Goal: Find contact information: Find contact information

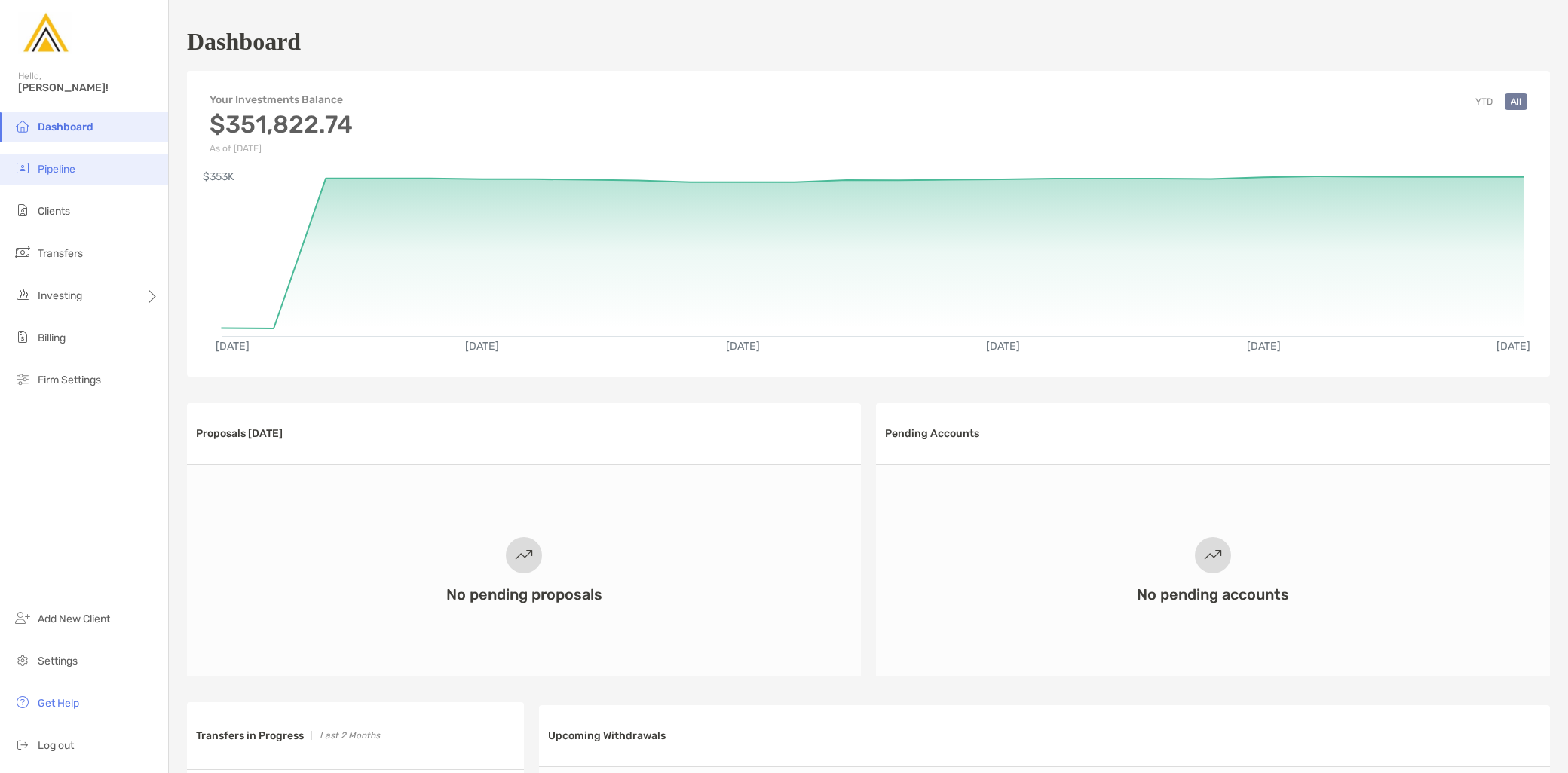
click at [84, 164] on li "Pipeline" at bounding box center [84, 169] width 168 height 30
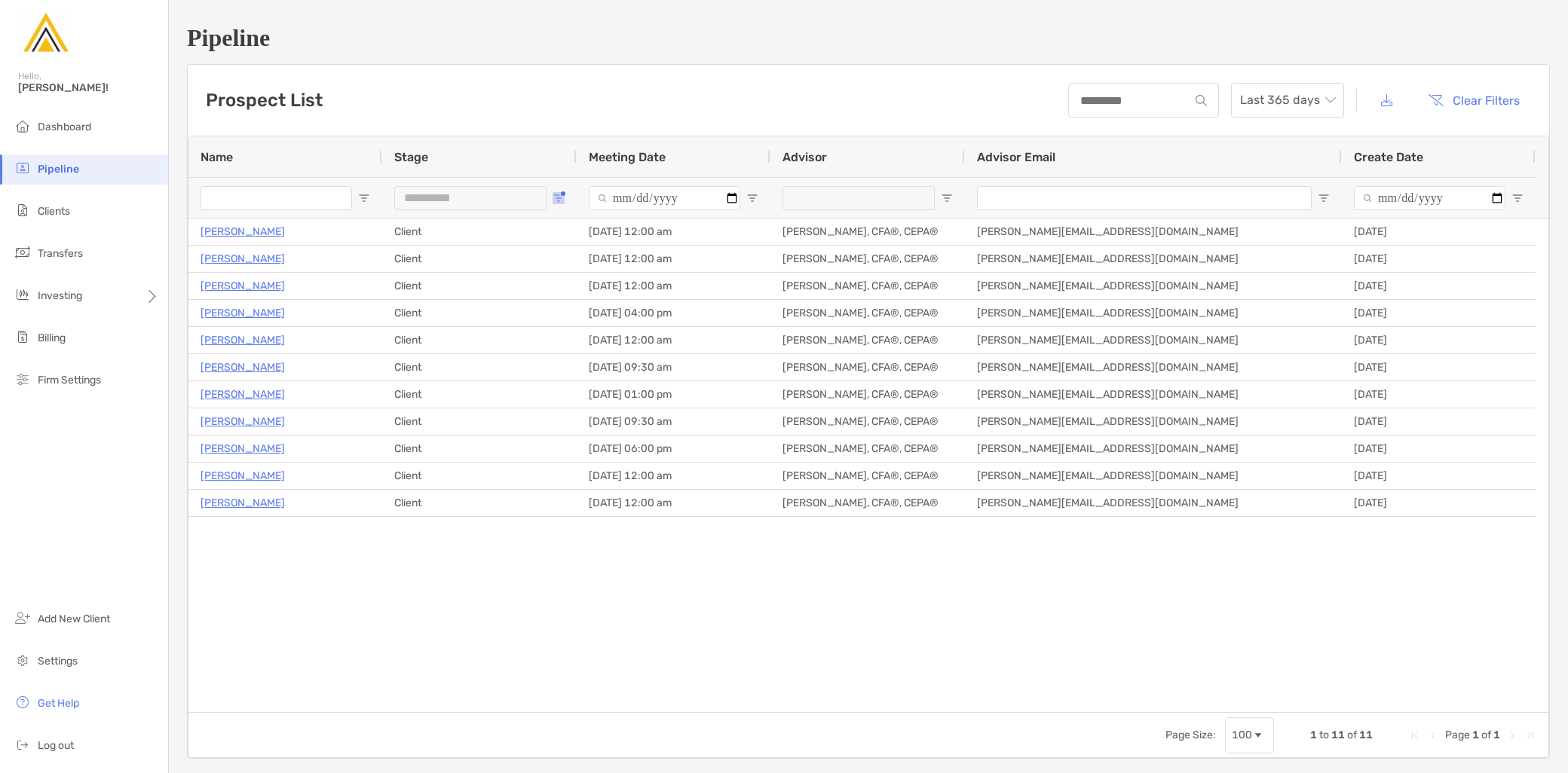
click at [553, 195] on button "Open Filter Menu" at bounding box center [558, 198] width 12 height 12
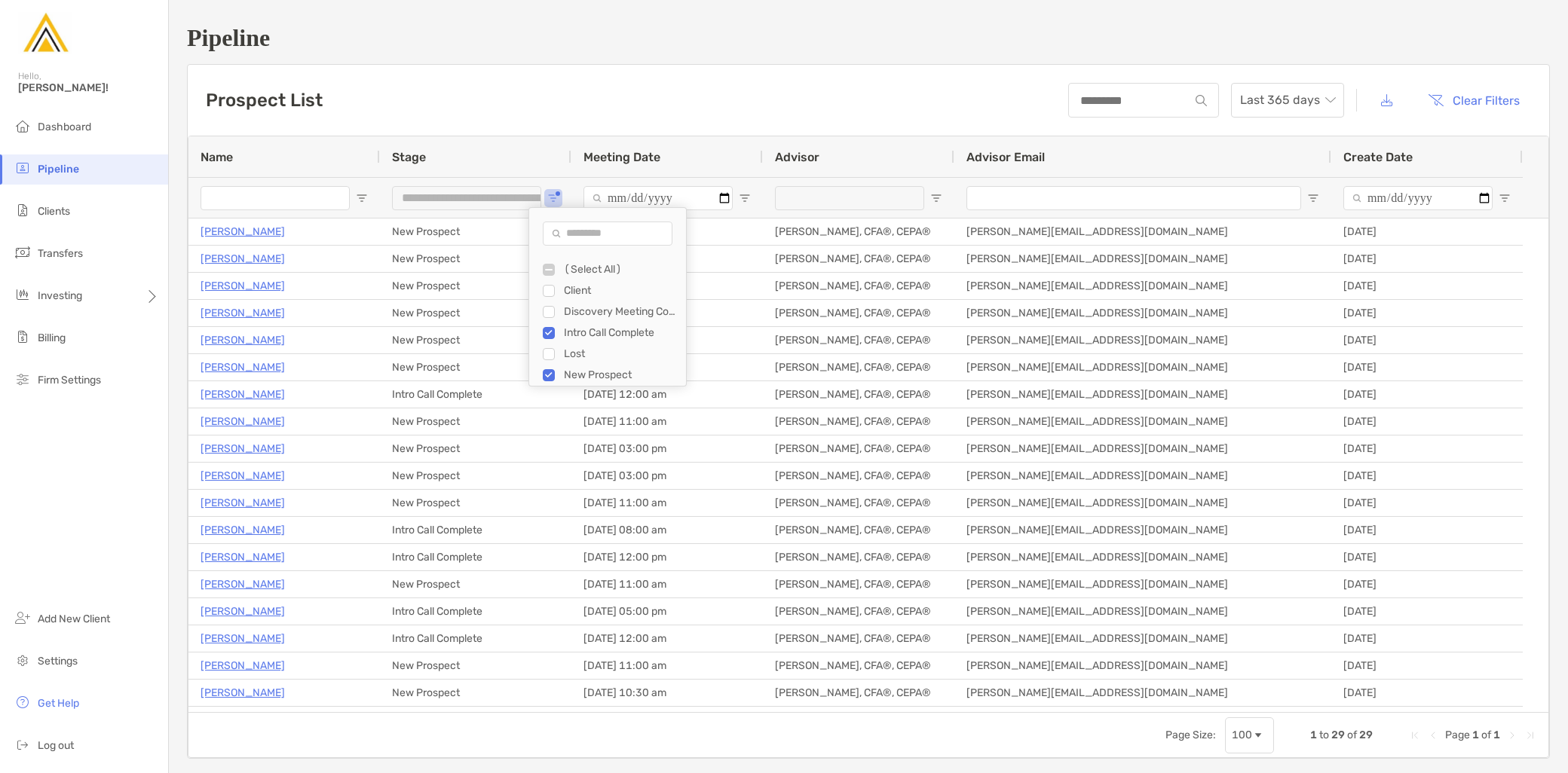
type input "**********"
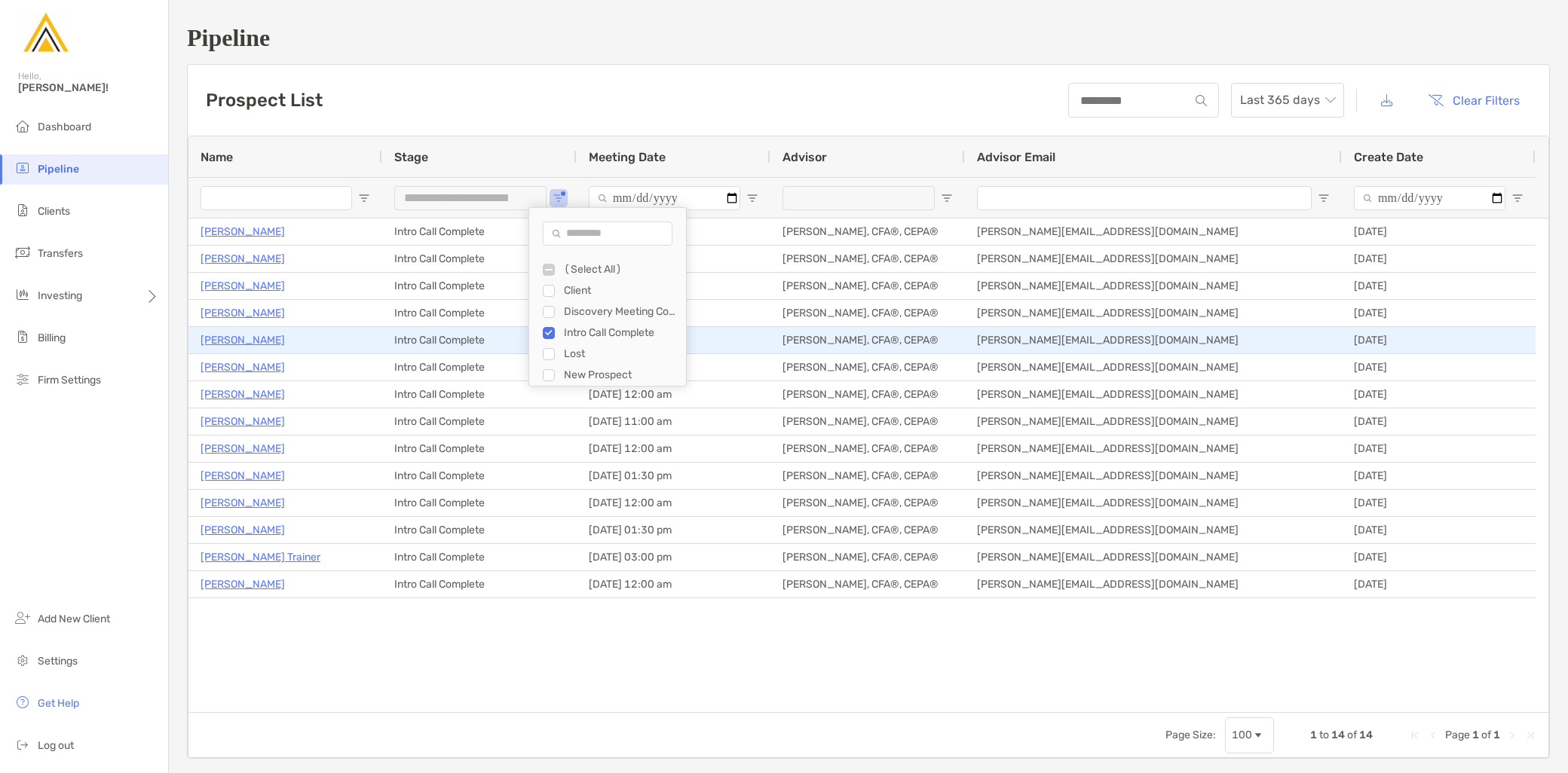
click at [257, 341] on p "[PERSON_NAME]" at bounding box center [242, 341] width 85 height 19
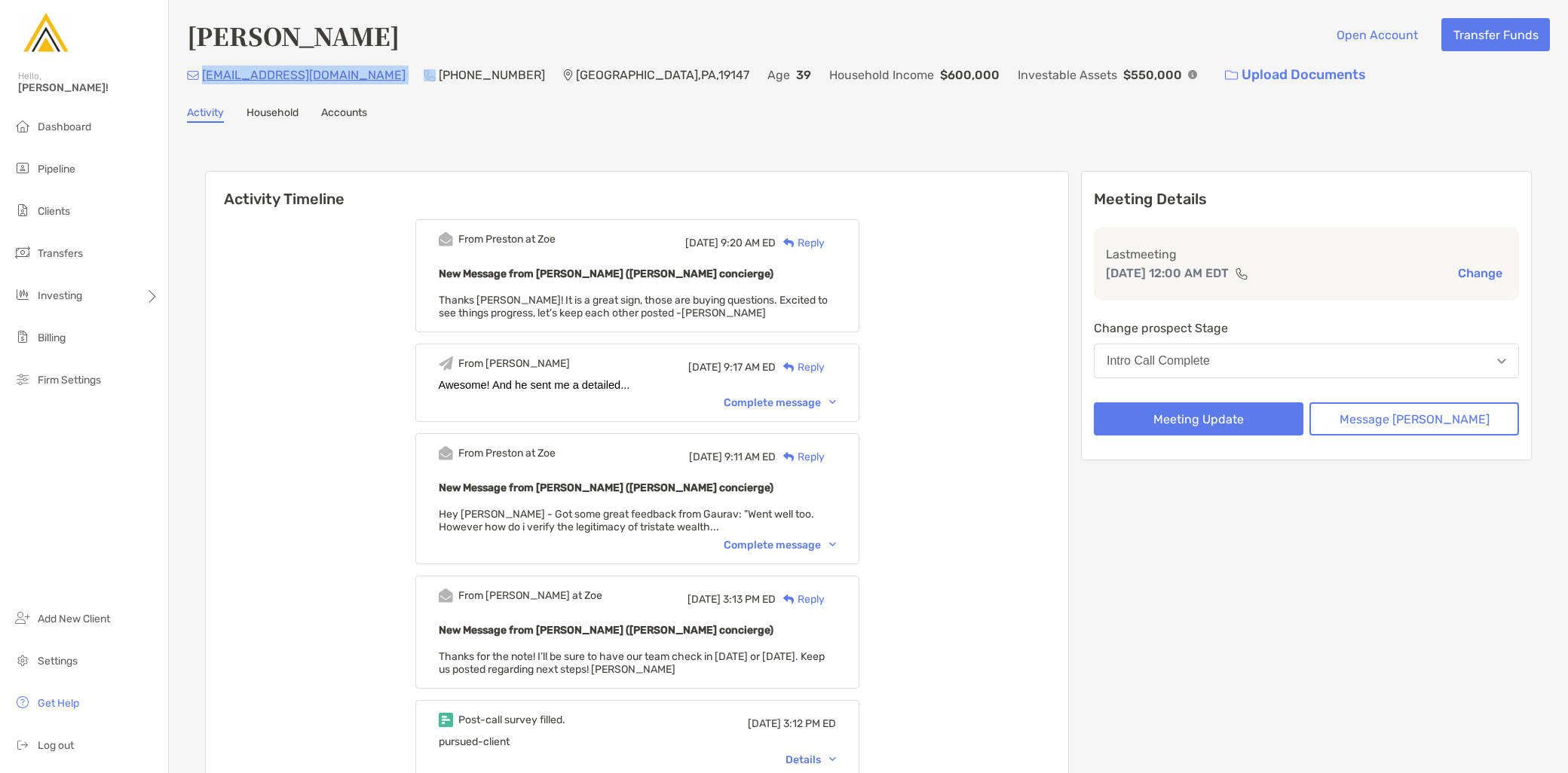
drag, startPoint x: 344, startPoint y: 71, endPoint x: 204, endPoint y: 77, distance: 140.1
click at [204, 77] on div "[EMAIL_ADDRESS][DOMAIN_NAME] (224) 999-[GEOGRAPHIC_DATA] Age [DEMOGRAPHIC_DATA]…" at bounding box center [868, 74] width 1363 height 32
copy p "[EMAIL_ADDRESS][DOMAIN_NAME]"
drag, startPoint x: 455, startPoint y: 77, endPoint x: 366, endPoint y: 80, distance: 89.1
click at [366, 80] on div "[EMAIL_ADDRESS][DOMAIN_NAME] (224) 999-[GEOGRAPHIC_DATA] Age [DEMOGRAPHIC_DATA]…" at bounding box center [868, 74] width 1363 height 32
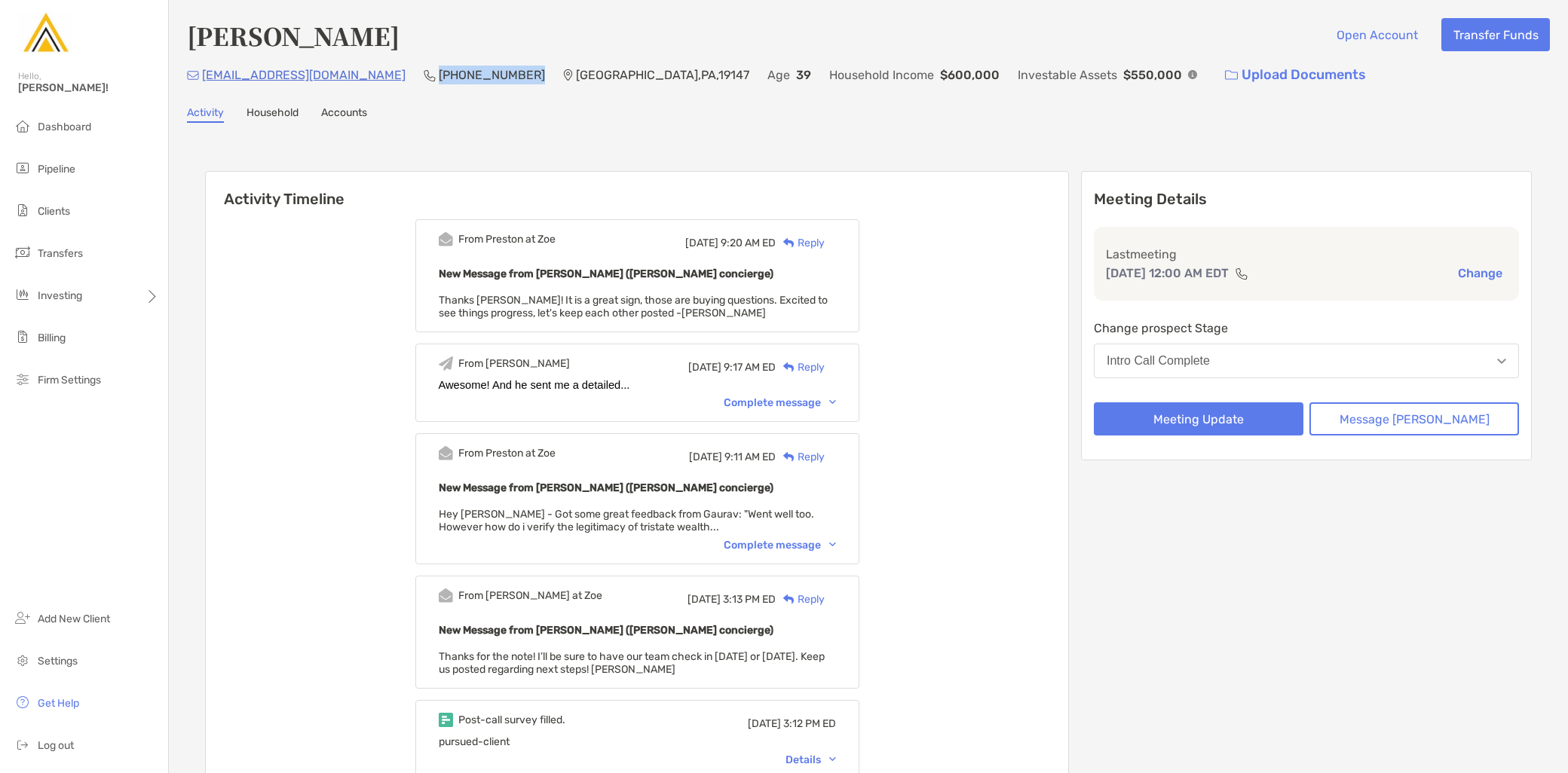
copy p "[PHONE_NUMBER]"
